Goal: Transaction & Acquisition: Subscribe to service/newsletter

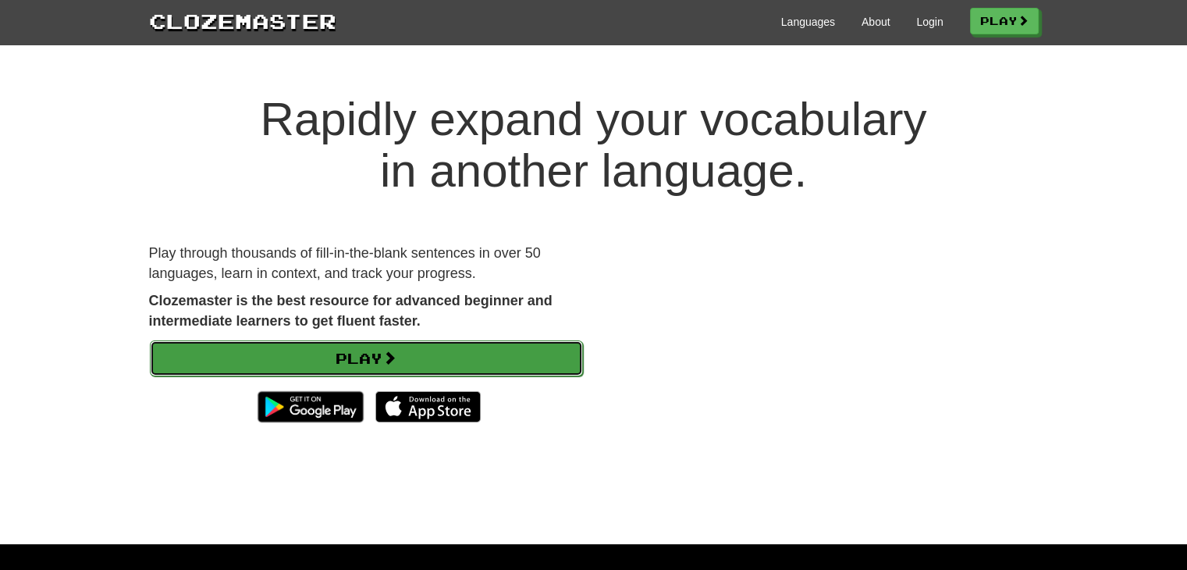
click at [416, 348] on link "Play" at bounding box center [366, 358] width 433 height 36
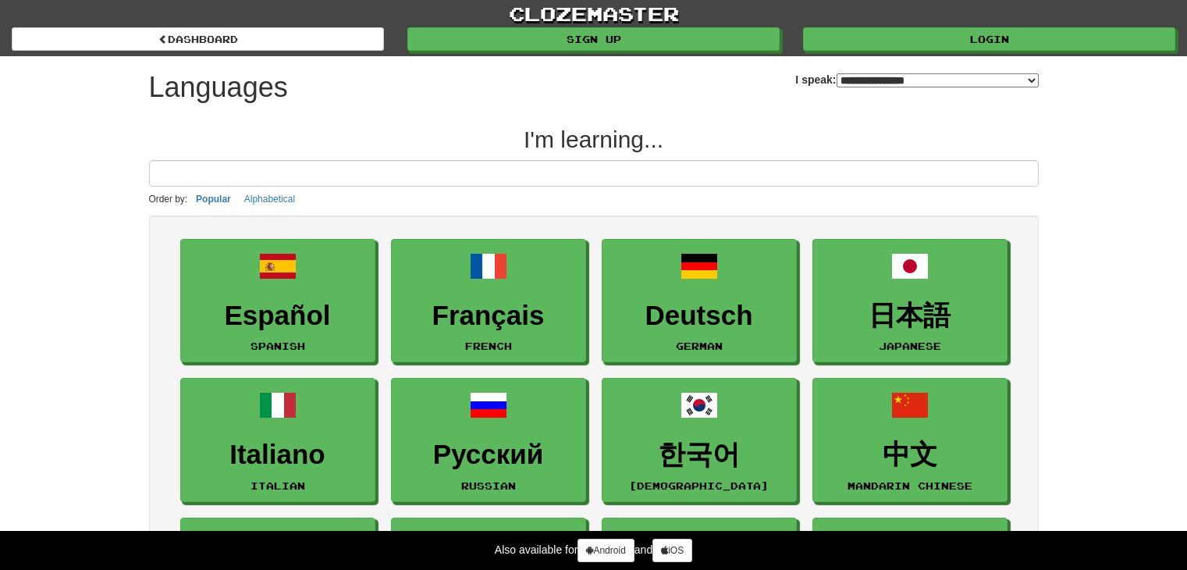
select select "*******"
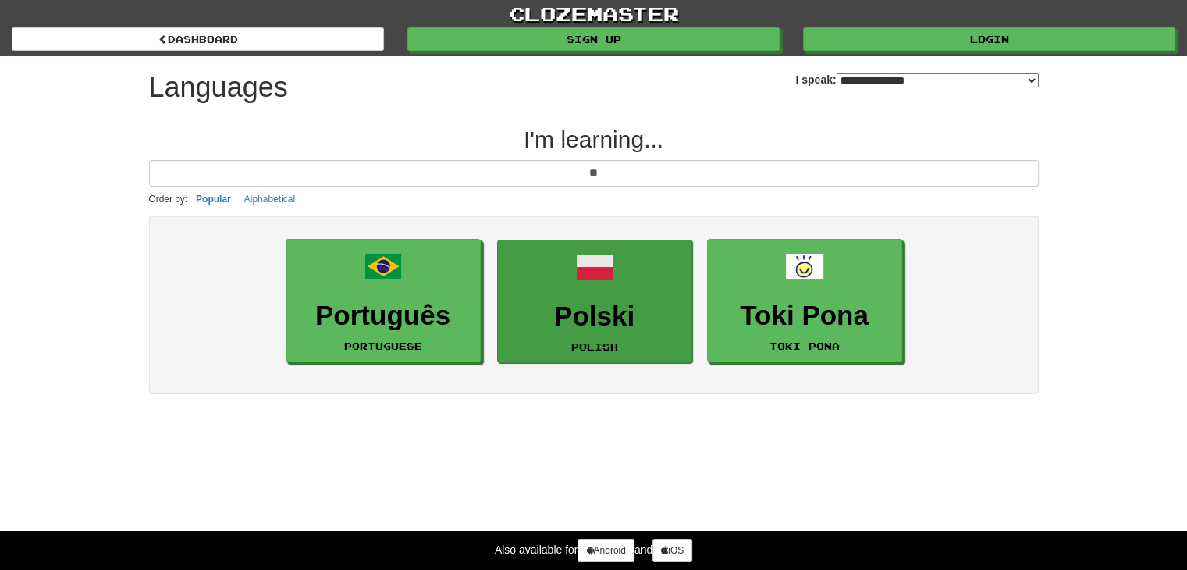
type input "**"
click at [563, 291] on link "Polski Polish" at bounding box center [594, 302] width 195 height 124
